Goal: Find specific page/section: Find specific page/section

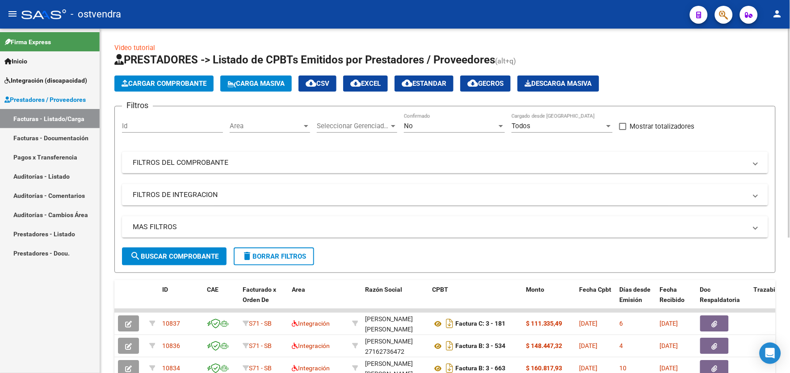
click at [790, 131] on html "menu - ostvendra person Firma Express Inicio Instructivos Contacto OS Integraci…" at bounding box center [395, 186] width 790 height 373
click at [208, 257] on span "search Buscar Comprobante" at bounding box center [174, 256] width 88 height 8
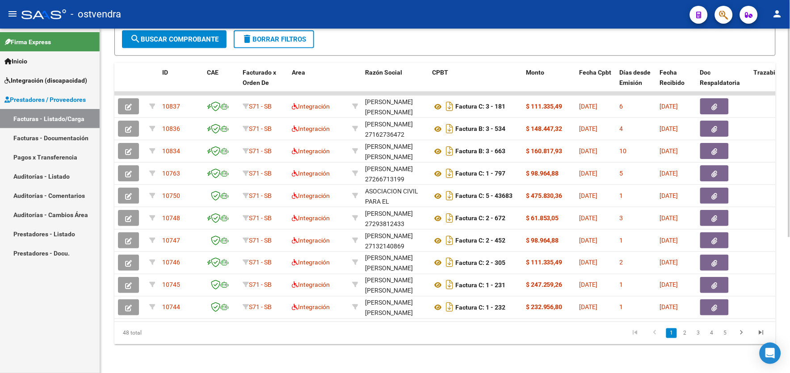
click at [790, 351] on html "menu - ostvendra person Firma Express Inicio Instructivos Contacto OS Integraci…" at bounding box center [395, 186] width 790 height 373
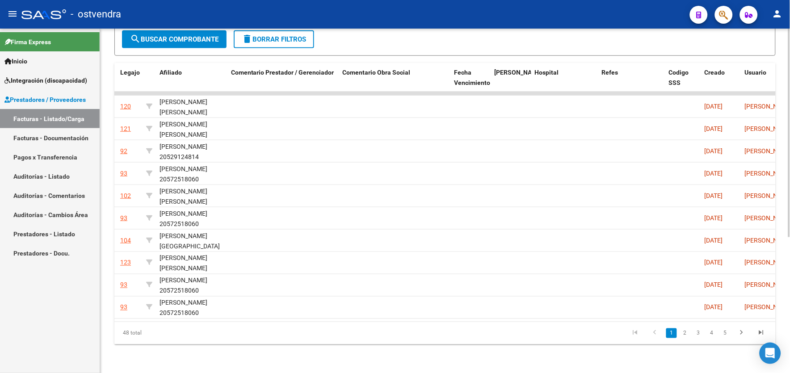
scroll to position [0, 1350]
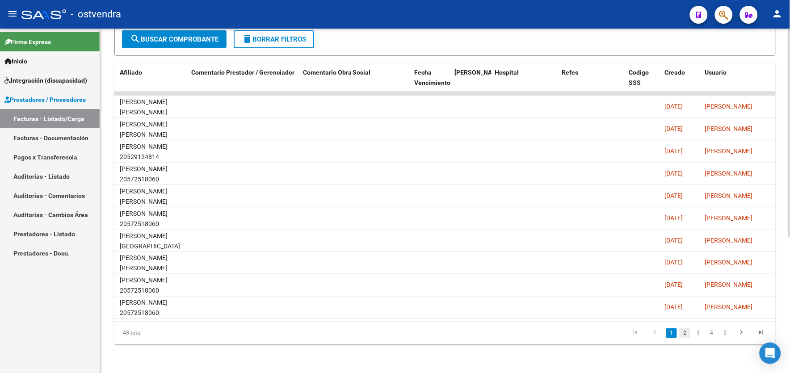
click at [681, 334] on link "2" at bounding box center [685, 333] width 11 height 10
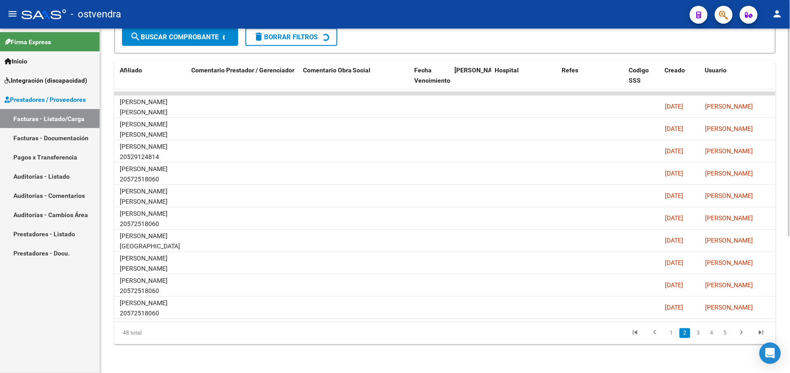
scroll to position [224, 0]
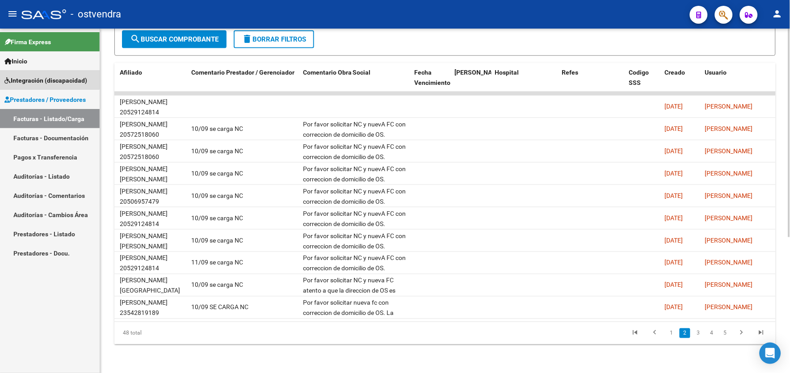
click at [47, 77] on span "Integración (discapacidad)" at bounding box center [45, 81] width 83 height 10
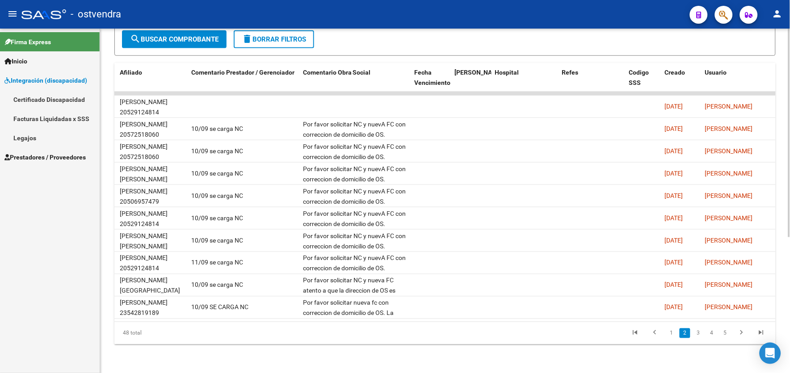
click at [55, 133] on link "Legajos" at bounding box center [50, 137] width 100 height 19
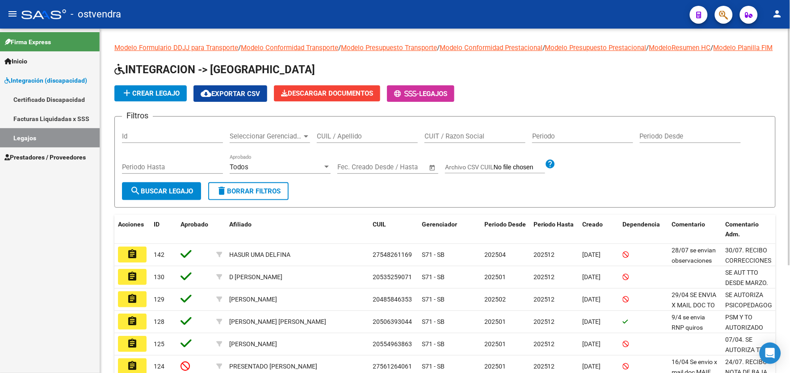
scroll to position [157, 0]
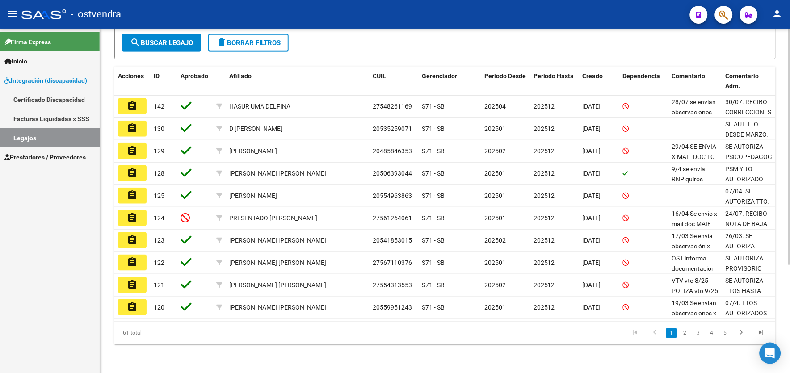
click at [790, 319] on html "menu - ostvendra person Firma Express Inicio Instructivos Contacto OS Integraci…" at bounding box center [395, 186] width 790 height 373
click at [687, 333] on link "2" at bounding box center [685, 333] width 11 height 10
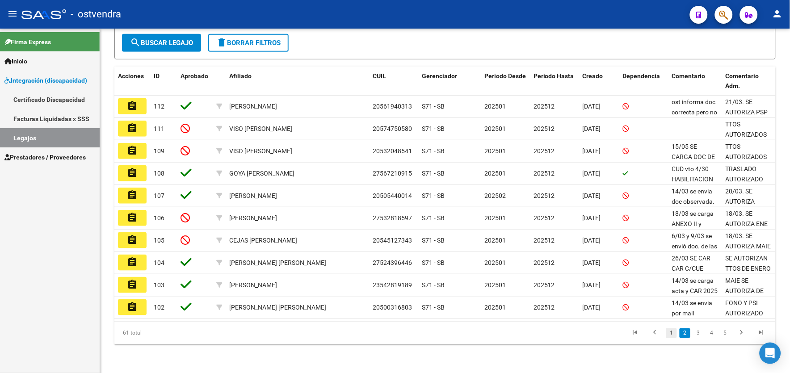
click at [670, 334] on link "1" at bounding box center [671, 333] width 11 height 10
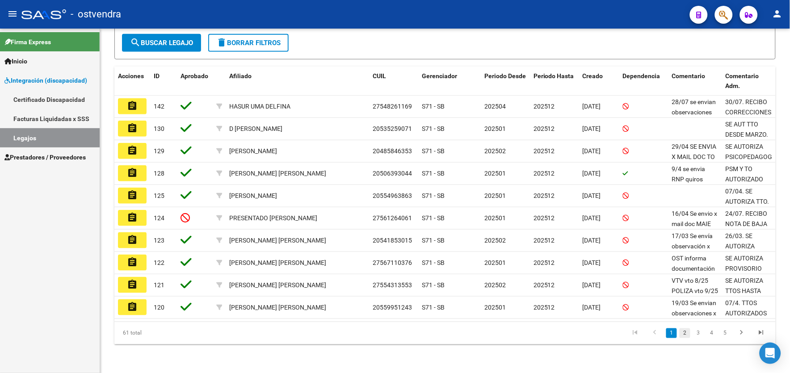
click at [687, 333] on link "2" at bounding box center [685, 333] width 11 height 10
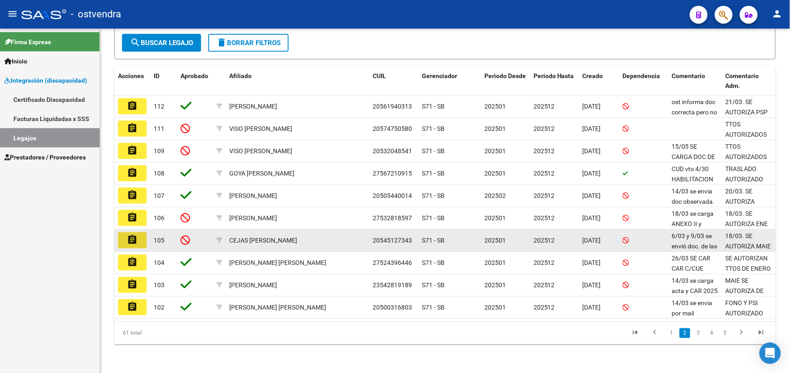
click at [127, 241] on mat-icon "assignment" at bounding box center [132, 240] width 11 height 11
